Goal: Find contact information: Find contact information

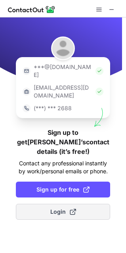
click at [66, 208] on span "Login" at bounding box center [63, 212] width 26 height 8
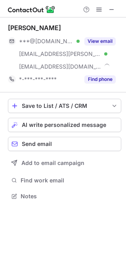
scroll to position [191, 126]
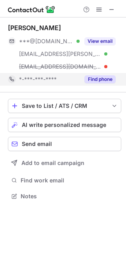
click at [96, 78] on button "Find phone" at bounding box center [100, 79] width 31 height 8
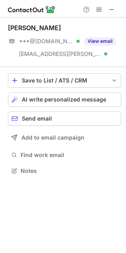
scroll to position [166, 126]
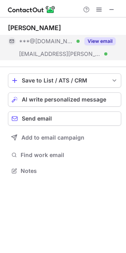
click at [106, 41] on button "View email" at bounding box center [100, 41] width 31 height 8
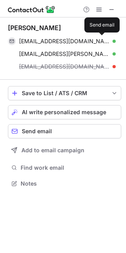
scroll to position [178, 126]
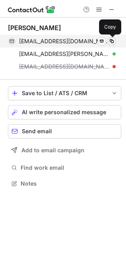
click at [112, 40] on span at bounding box center [112, 41] width 6 height 6
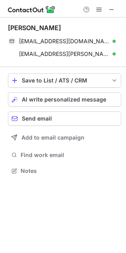
scroll to position [166, 126]
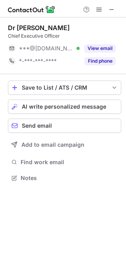
scroll to position [173, 126]
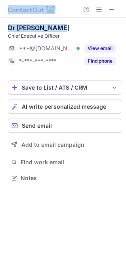
drag, startPoint x: 65, startPoint y: 12, endPoint x: 68, endPoint y: 24, distance: 12.7
click at [68, 24] on div "Dr Sunil Duggal Chief Executive Officer ***@gmail.com Verified View email *-***…" at bounding box center [63, 126] width 126 height 253
click at [113, 8] on span at bounding box center [112, 9] width 6 height 6
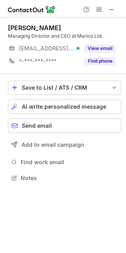
scroll to position [173, 126]
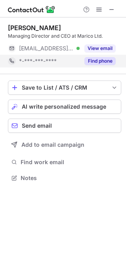
click at [95, 62] on button "Find phone" at bounding box center [100, 61] width 31 height 8
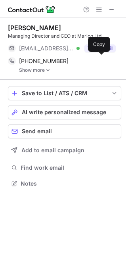
scroll to position [178, 126]
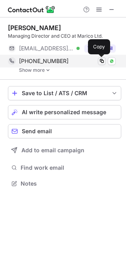
click at [100, 62] on span at bounding box center [102, 61] width 6 height 6
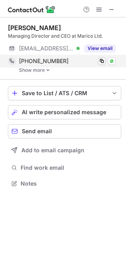
click at [101, 62] on span at bounding box center [102, 61] width 6 height 6
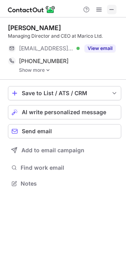
click at [113, 12] on span at bounding box center [112, 9] width 6 height 6
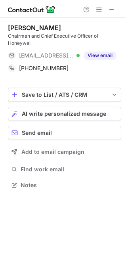
scroll to position [180, 126]
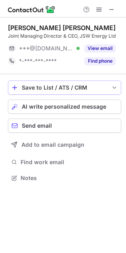
scroll to position [173, 126]
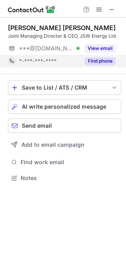
click at [102, 65] on button "Find phone" at bounding box center [100, 61] width 31 height 8
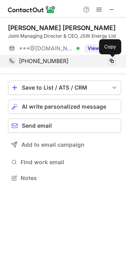
click at [111, 60] on span at bounding box center [112, 61] width 6 height 6
click at [112, 61] on span at bounding box center [112, 61] width 6 height 6
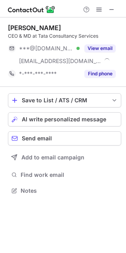
scroll to position [186, 126]
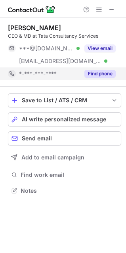
click at [97, 72] on button "Find phone" at bounding box center [100, 74] width 31 height 8
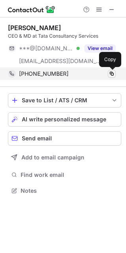
click at [114, 72] on span at bounding box center [112, 74] width 6 height 6
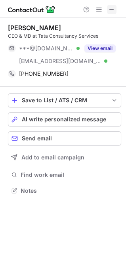
click at [110, 7] on span at bounding box center [112, 9] width 6 height 6
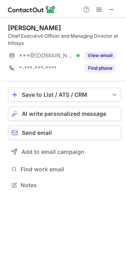
scroll to position [180, 126]
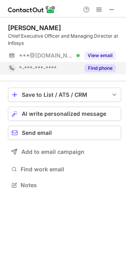
click at [99, 68] on button "Find phone" at bounding box center [100, 68] width 31 height 8
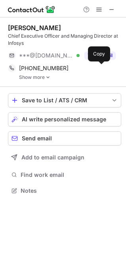
scroll to position [185, 126]
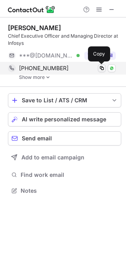
click at [101, 68] on span at bounding box center [102, 68] width 6 height 6
click at [103, 67] on span at bounding box center [102, 68] width 6 height 6
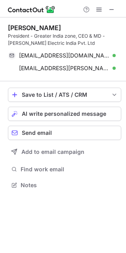
scroll to position [180, 126]
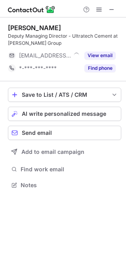
scroll to position [180, 126]
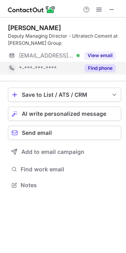
click at [99, 68] on button "Find phone" at bounding box center [100, 68] width 31 height 8
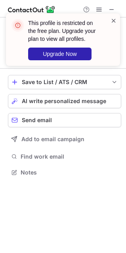
scroll to position [167, 126]
click at [114, 21] on span at bounding box center [114, 21] width 6 height 8
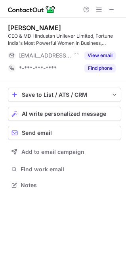
scroll to position [180, 126]
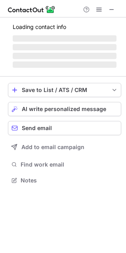
scroll to position [186, 126]
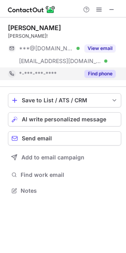
click at [99, 77] on button "Find phone" at bounding box center [100, 74] width 31 height 8
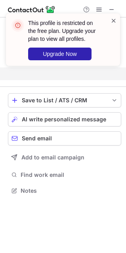
scroll to position [173, 126]
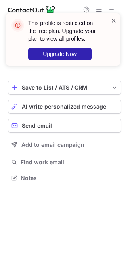
click at [113, 19] on span at bounding box center [114, 21] width 6 height 8
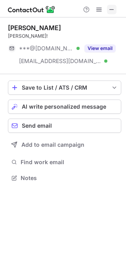
click at [112, 7] on span at bounding box center [112, 9] width 6 height 6
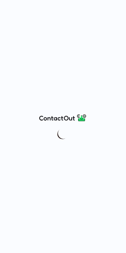
click at [123, 68] on div at bounding box center [63, 126] width 126 height 253
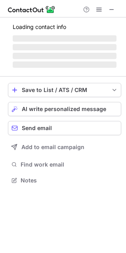
scroll to position [180, 126]
